Goal: Find specific page/section: Find specific page/section

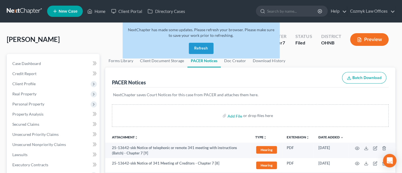
click at [206, 50] on button "Refresh" at bounding box center [201, 48] width 25 height 11
click at [284, 13] on input "search" at bounding box center [292, 11] width 51 height 10
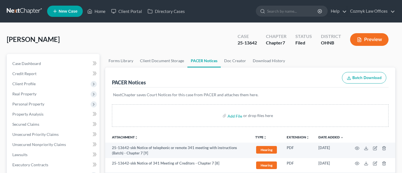
click at [291, 11] on input "search" at bounding box center [292, 11] width 51 height 10
type input "[PERSON_NAME]"
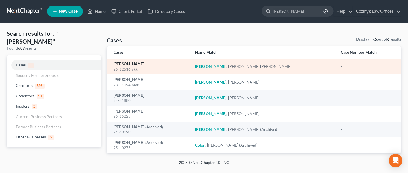
click at [126, 65] on link "[PERSON_NAME]" at bounding box center [128, 64] width 31 height 4
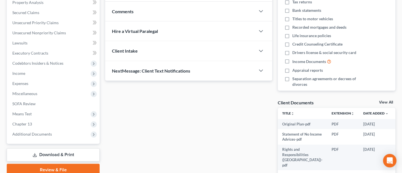
scroll to position [150, 0]
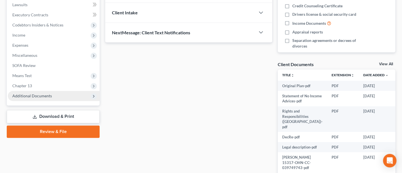
click at [24, 96] on span "Additional Documents" at bounding box center [32, 95] width 40 height 5
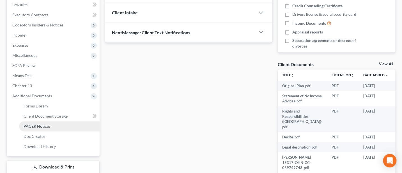
click at [39, 124] on span "PACER Notices" at bounding box center [37, 126] width 27 height 5
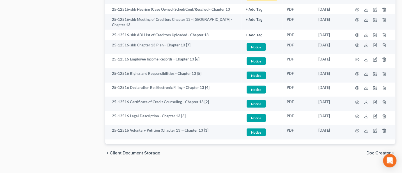
scroll to position [549, 0]
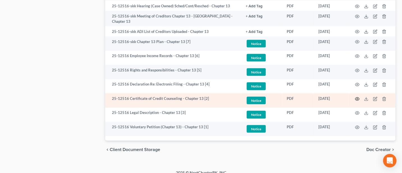
click at [358, 98] on circle "button" at bounding box center [357, 98] width 1 height 1
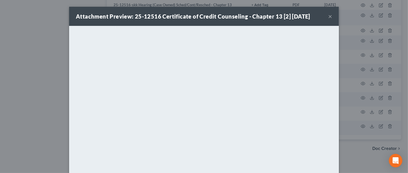
click at [328, 16] on button "×" at bounding box center [330, 16] width 4 height 7
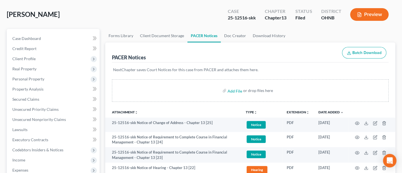
scroll to position [0, 0]
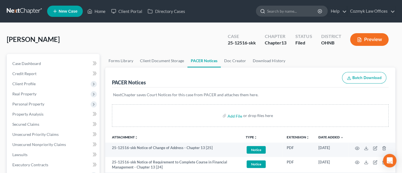
click at [279, 9] on input "search" at bounding box center [292, 11] width 51 height 10
click at [278, 12] on input "search" at bounding box center [292, 11] width 51 height 10
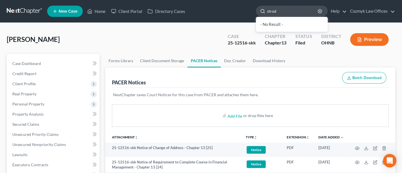
type input "[PERSON_NAME]"
